Goal: Task Accomplishment & Management: Manage account settings

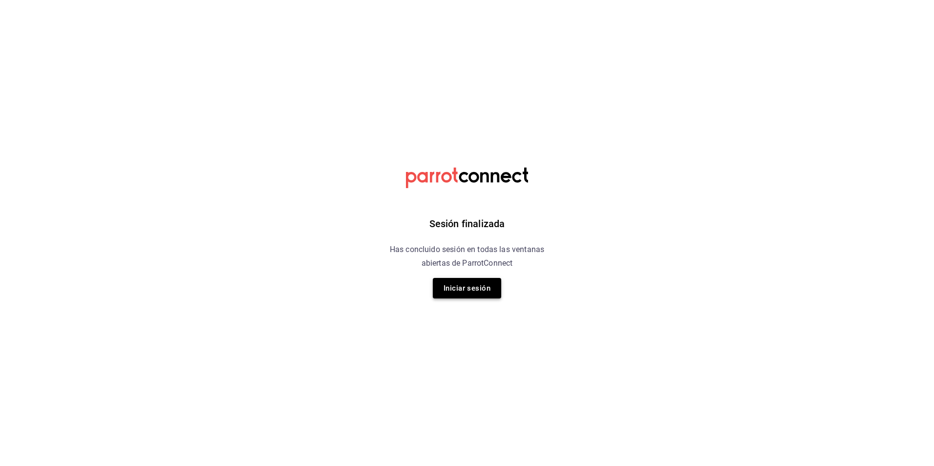
click at [471, 283] on button "Iniciar sesión" at bounding box center [467, 288] width 68 height 21
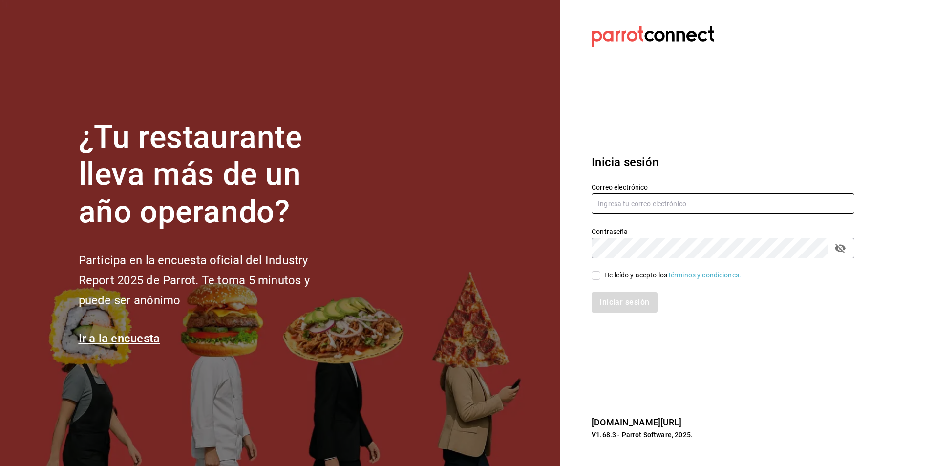
type input "[EMAIL_ADDRESS][DOMAIN_NAME]"
click at [593, 275] on input "He leído y acepto los Términos y condiciones." at bounding box center [596, 275] width 9 height 9
checkbox input "true"
click at [611, 301] on button "Iniciar sesión" at bounding box center [625, 302] width 66 height 21
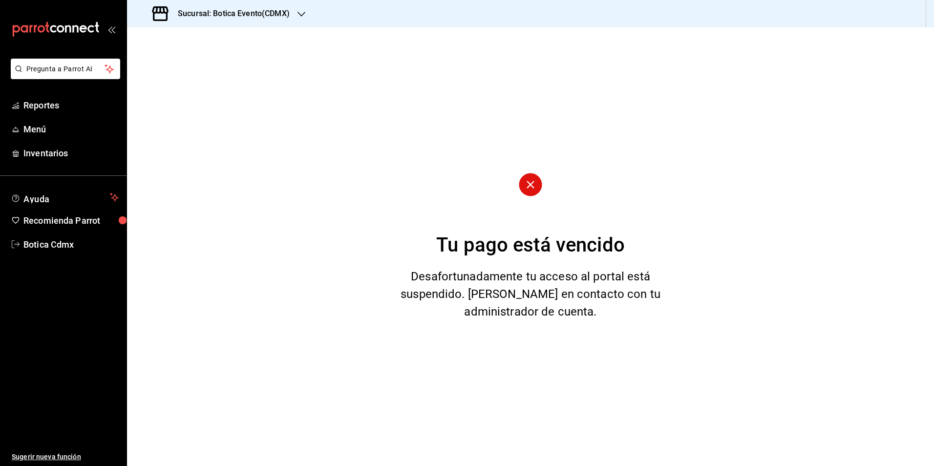
click at [304, 14] on icon "button" at bounding box center [302, 14] width 8 height 8
click at [172, 64] on span "Botica (CDMX)" at bounding box center [158, 64] width 46 height 10
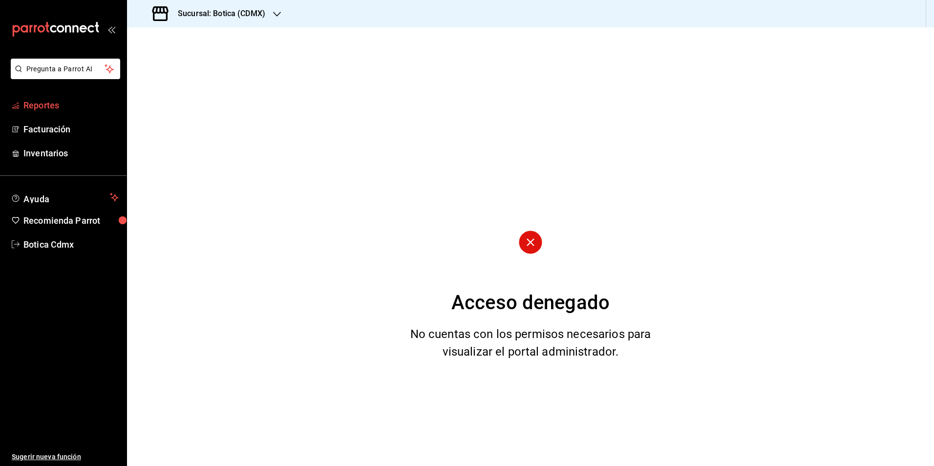
click at [47, 105] on span "Reportes" at bounding box center [70, 105] width 95 height 13
